Goal: Task Accomplishment & Management: Manage account settings

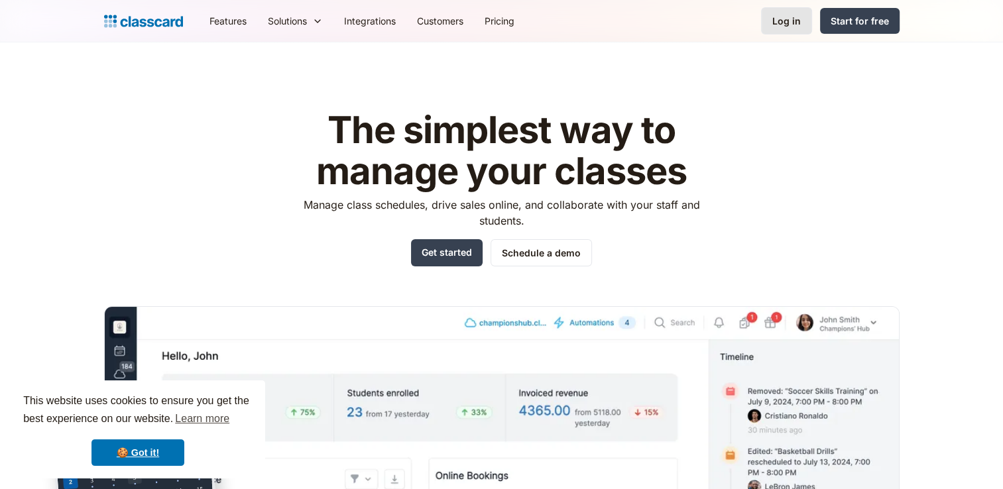
click at [778, 25] on div "Log in" at bounding box center [786, 21] width 29 height 14
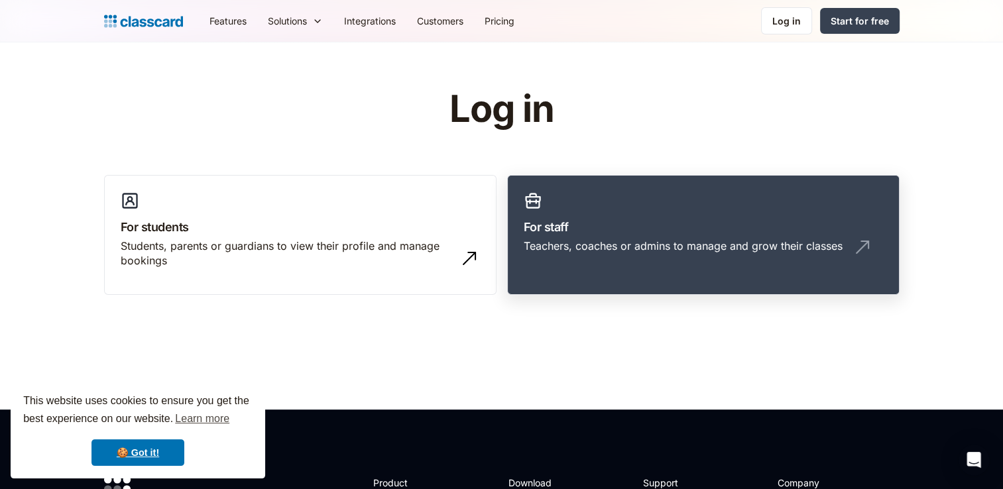
click at [615, 216] on link "For staff Teachers, coaches or admins to manage and grow their classes" at bounding box center [703, 235] width 393 height 121
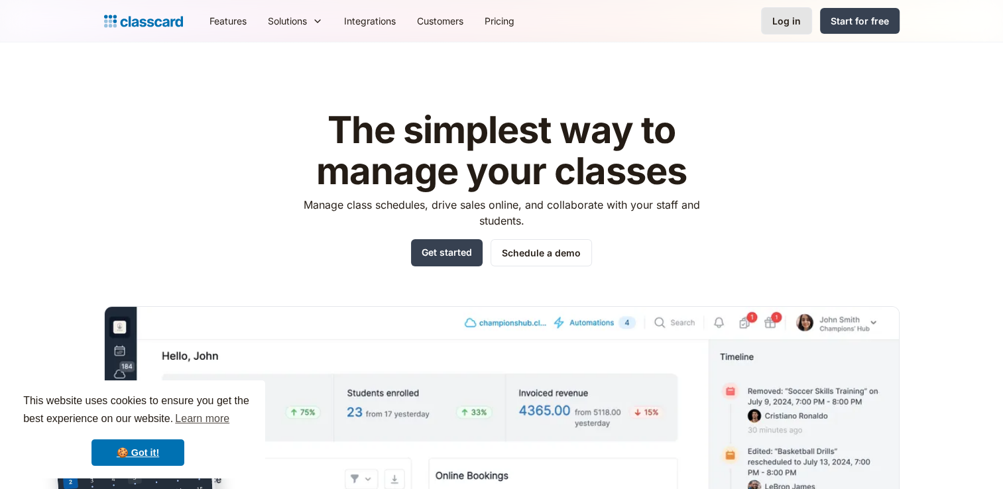
click at [800, 14] on div "Log in" at bounding box center [786, 21] width 29 height 14
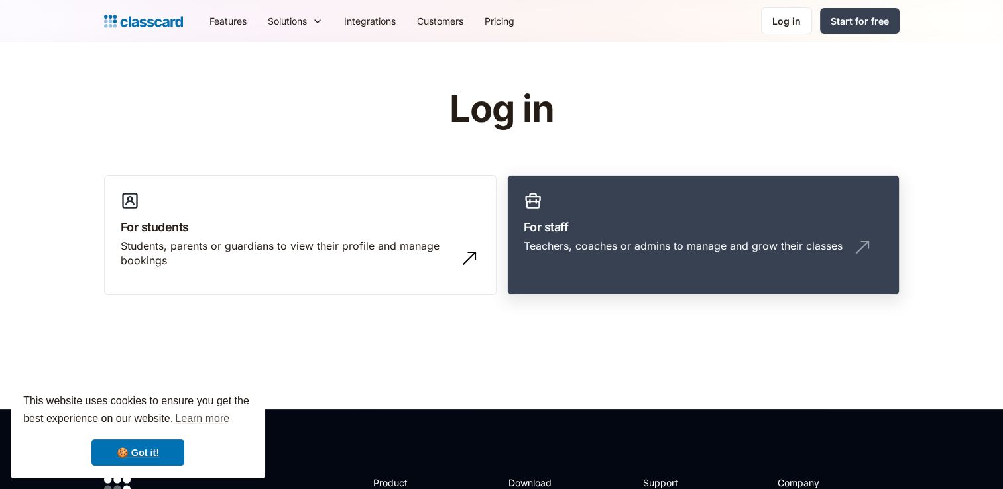
click at [591, 215] on link "For staff Teachers, coaches or admins to manage and grow their classes" at bounding box center [703, 235] width 393 height 121
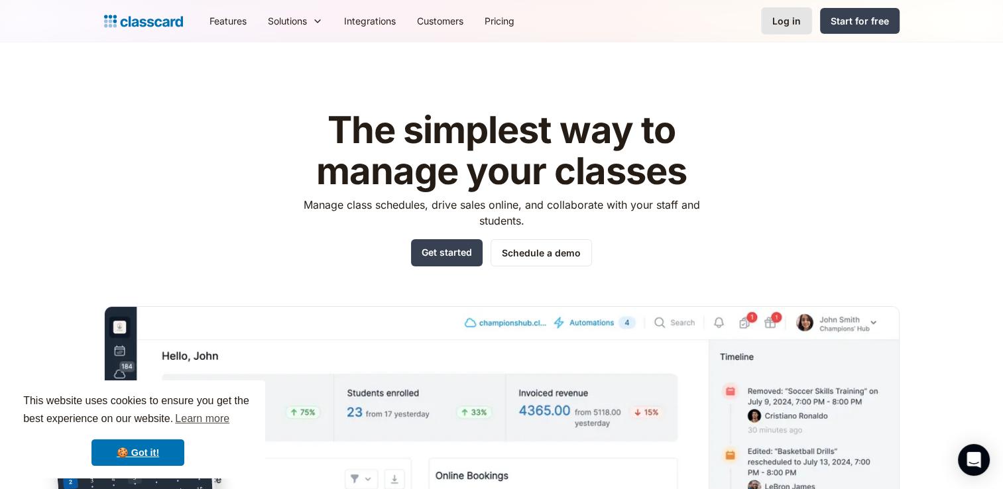
click at [780, 23] on div "Log in" at bounding box center [786, 21] width 29 height 14
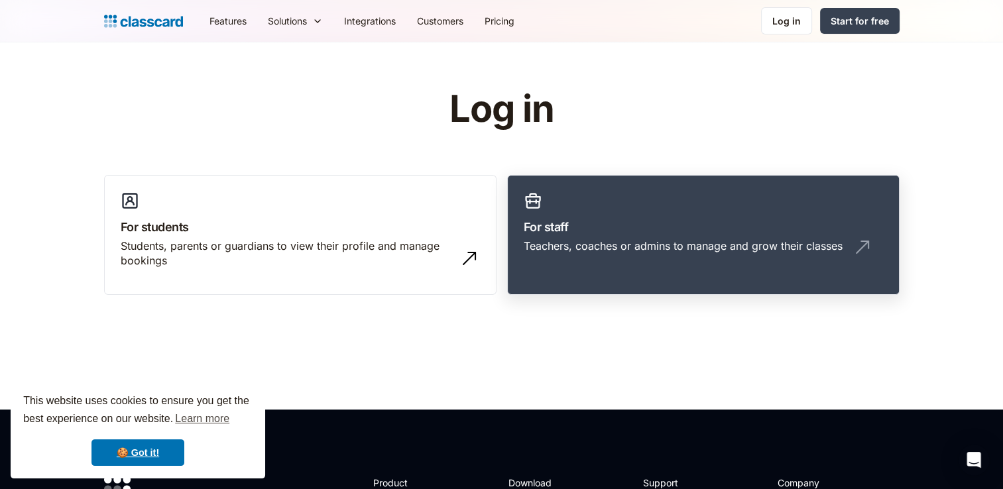
click at [642, 257] on div "Teachers, coaches or admins to manage and grow their classes" at bounding box center [703, 251] width 359 height 25
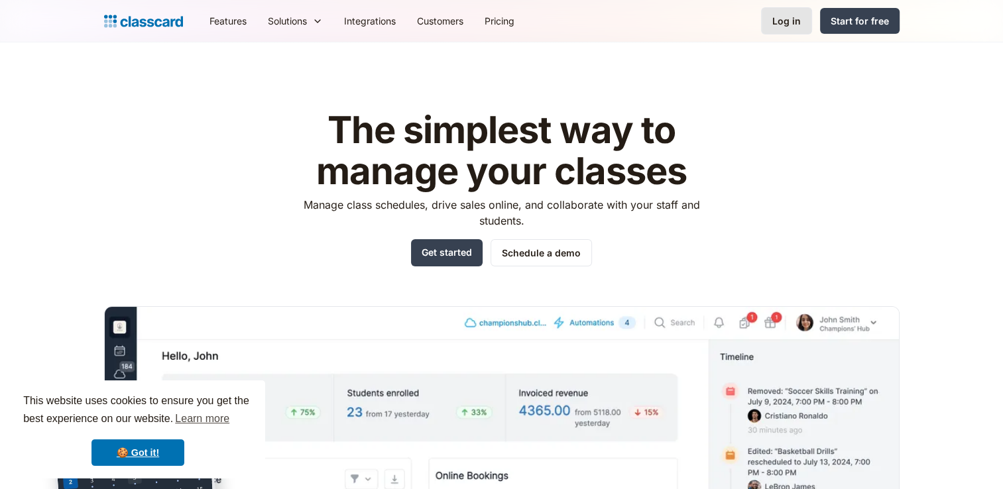
click at [786, 28] on link "Log in" at bounding box center [786, 20] width 51 height 27
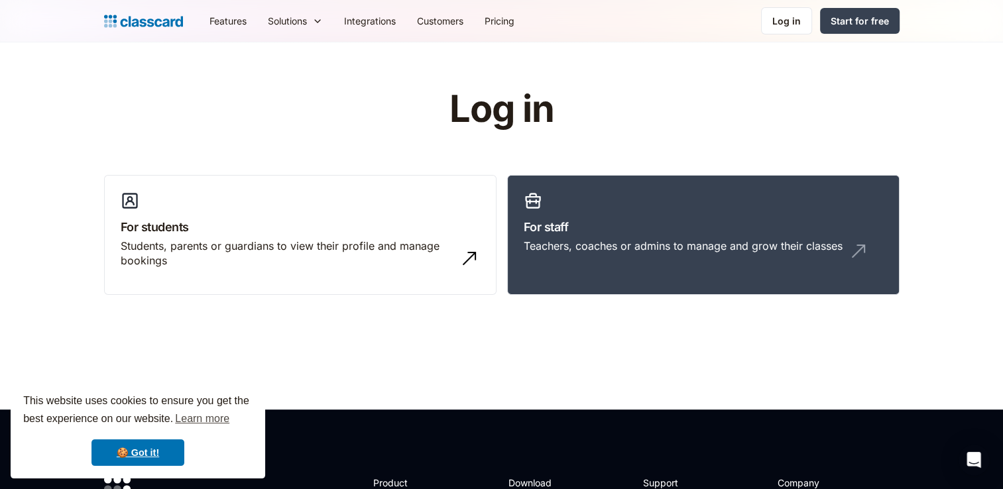
click at [358, 320] on header "Log in For students Students, parents or guardians to view their profile and ma…" at bounding box center [501, 225] width 1003 height 367
click at [586, 261] on div "Teachers, coaches or admins to manage and grow their classes" at bounding box center [703, 251] width 359 height 25
